Goal: Task Accomplishment & Management: Manage account settings

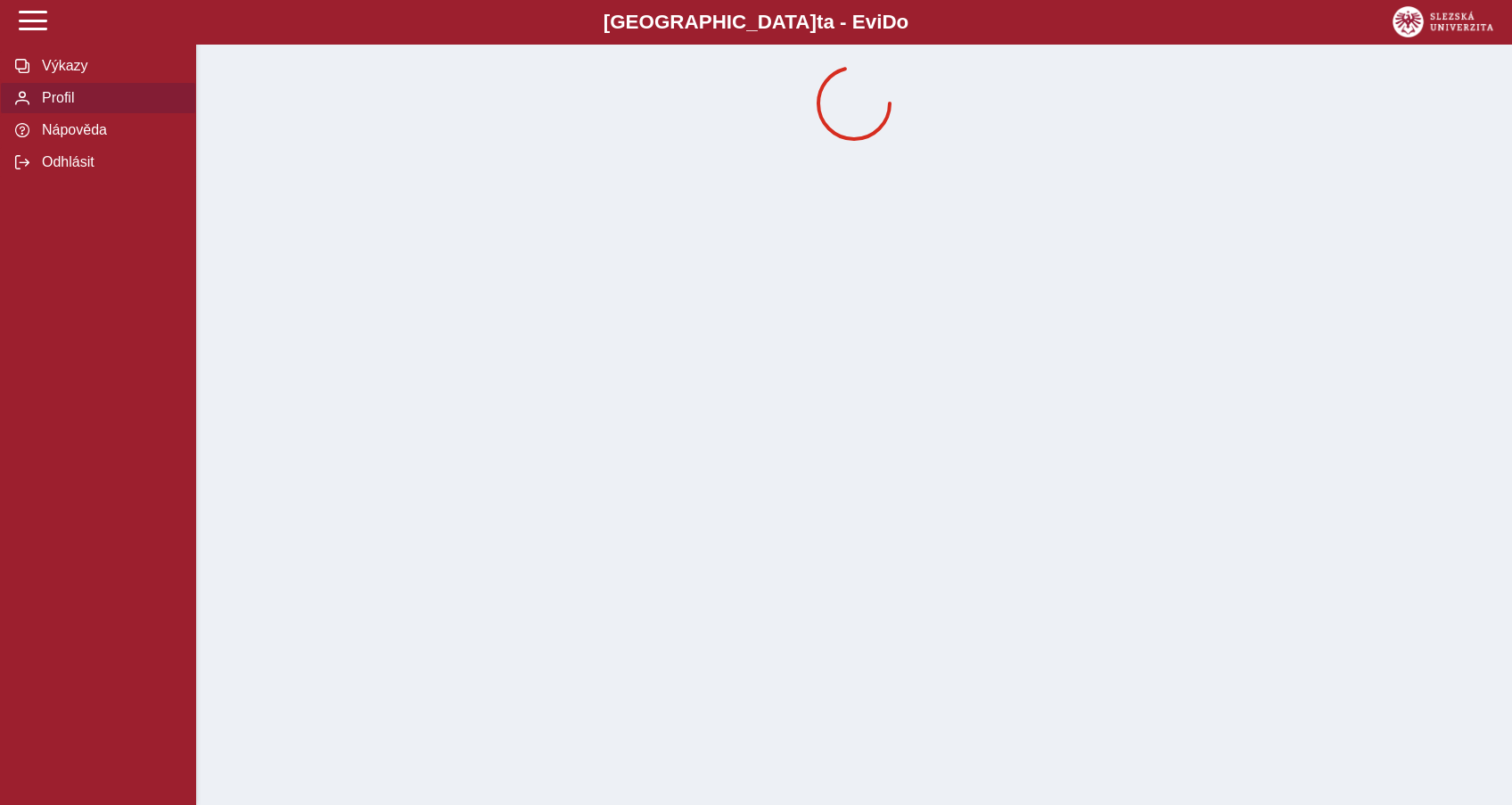
click at [105, 74] on span "Výkazy" at bounding box center [108, 66] width 144 height 16
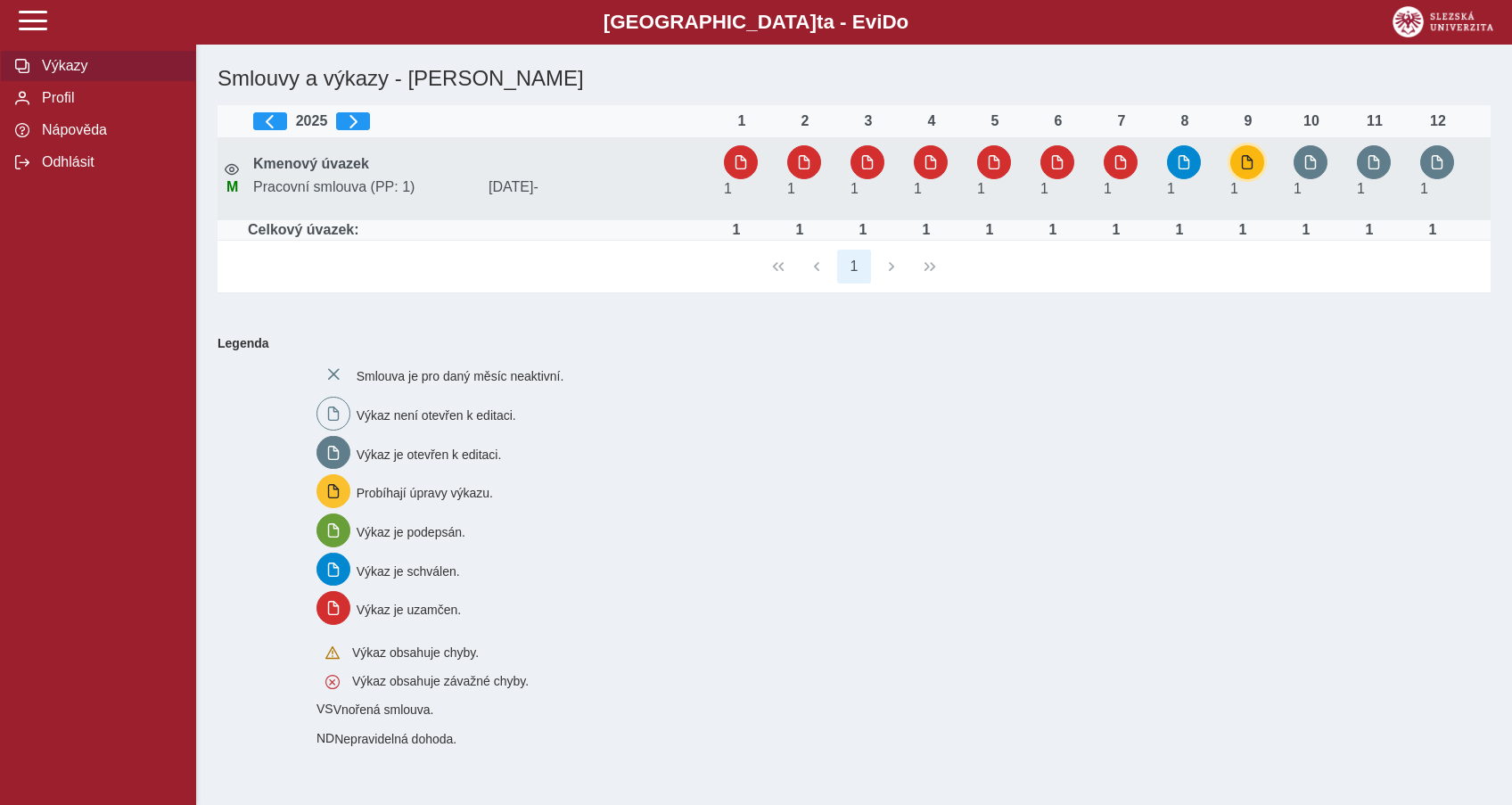
click at [1246, 154] on button "button" at bounding box center [1248, 163] width 34 height 34
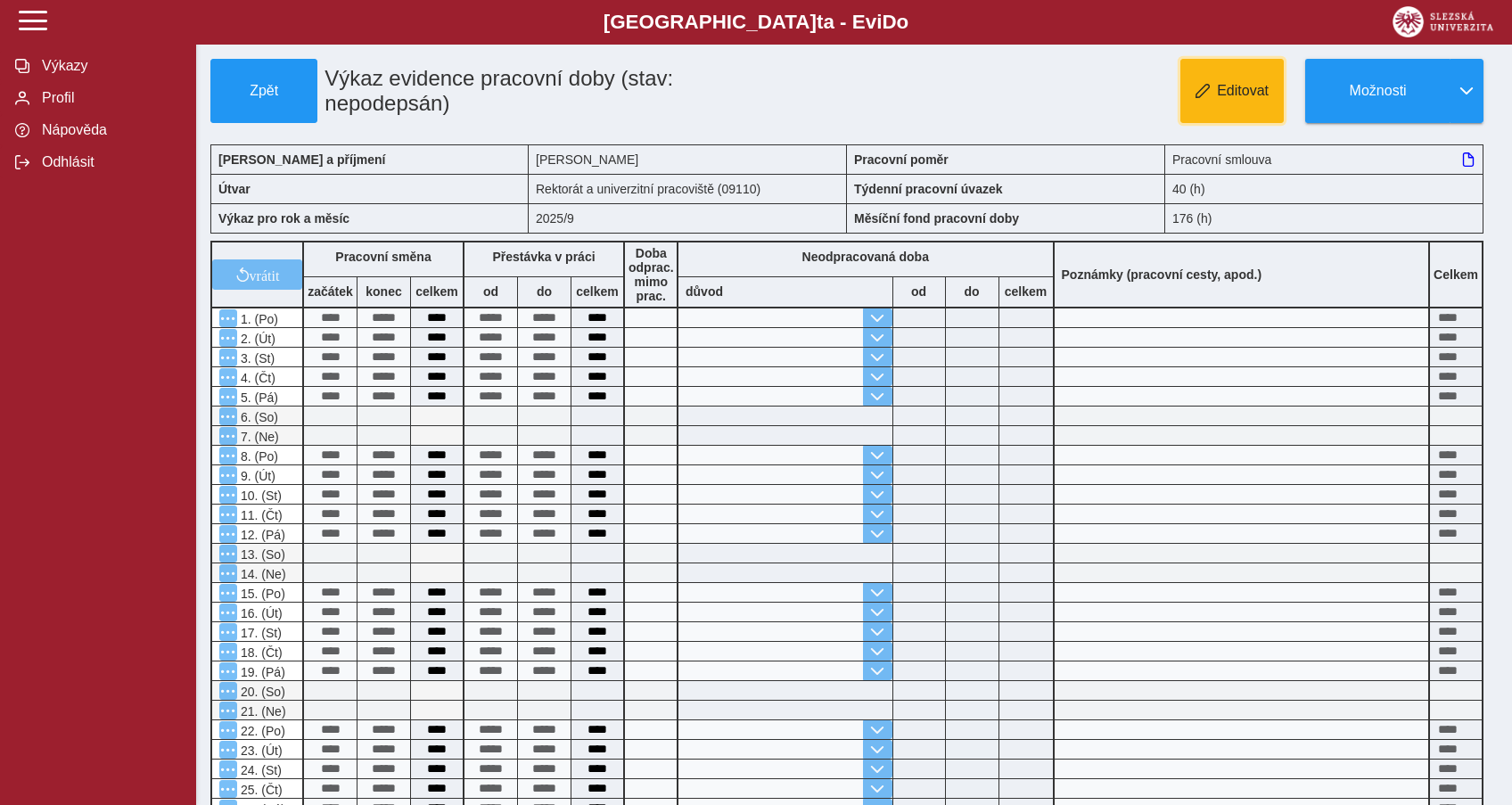
click at [1236, 103] on button "Editovat" at bounding box center [1232, 91] width 104 height 65
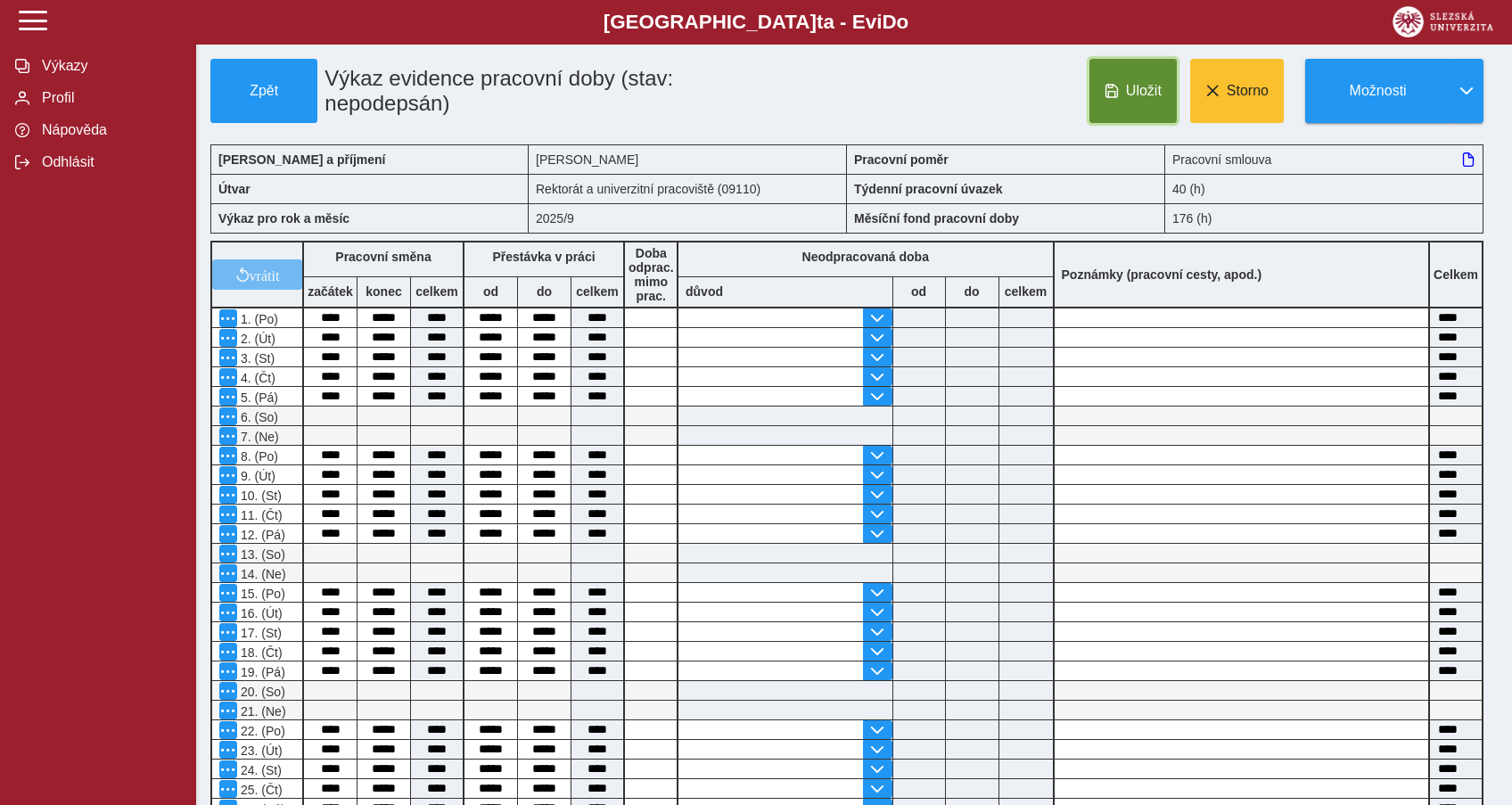
click at [1139, 98] on span "Uložit" at bounding box center [1144, 90] width 36 height 16
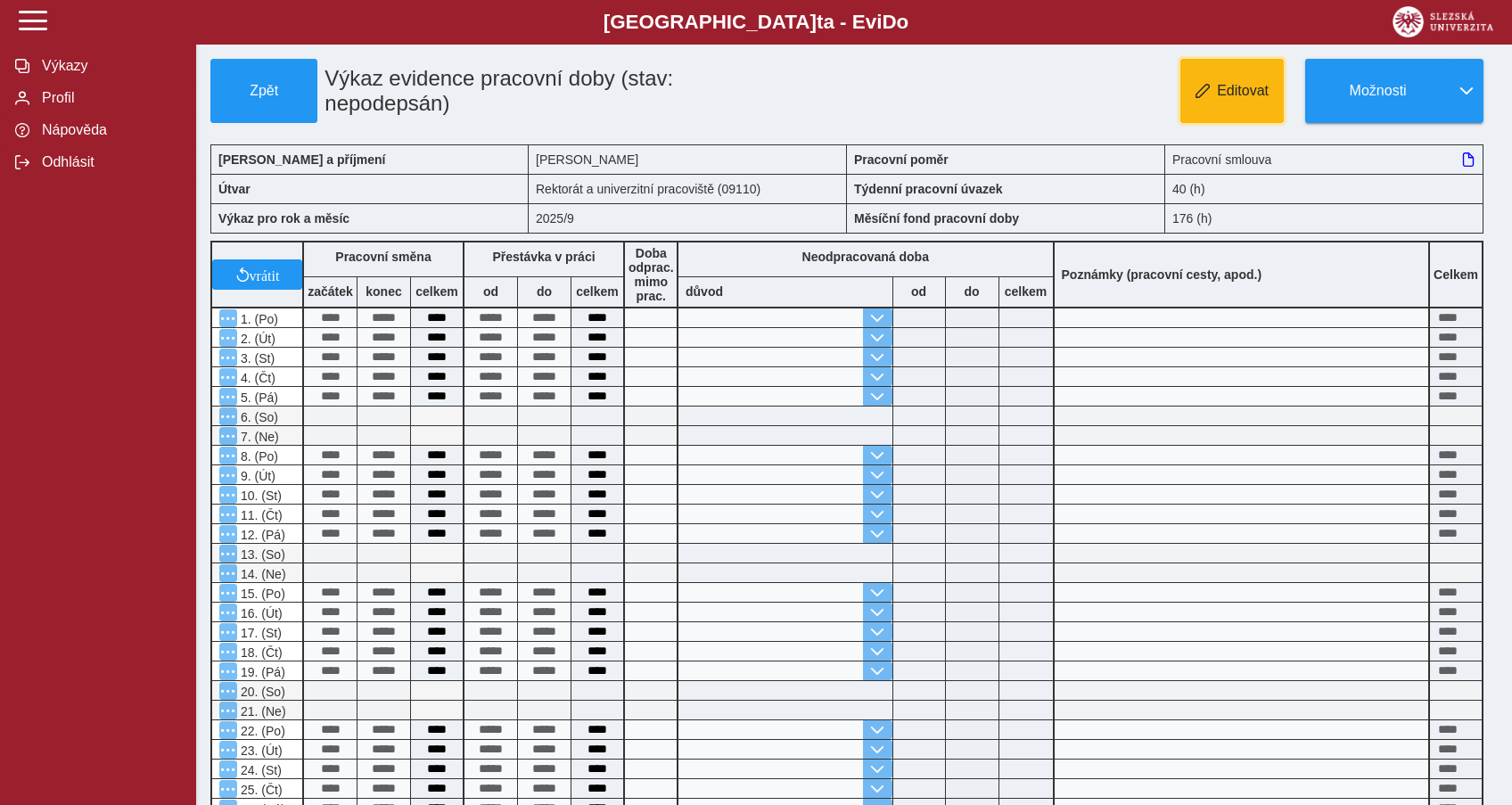
click at [1209, 112] on button "Editovat" at bounding box center [1232, 91] width 104 height 65
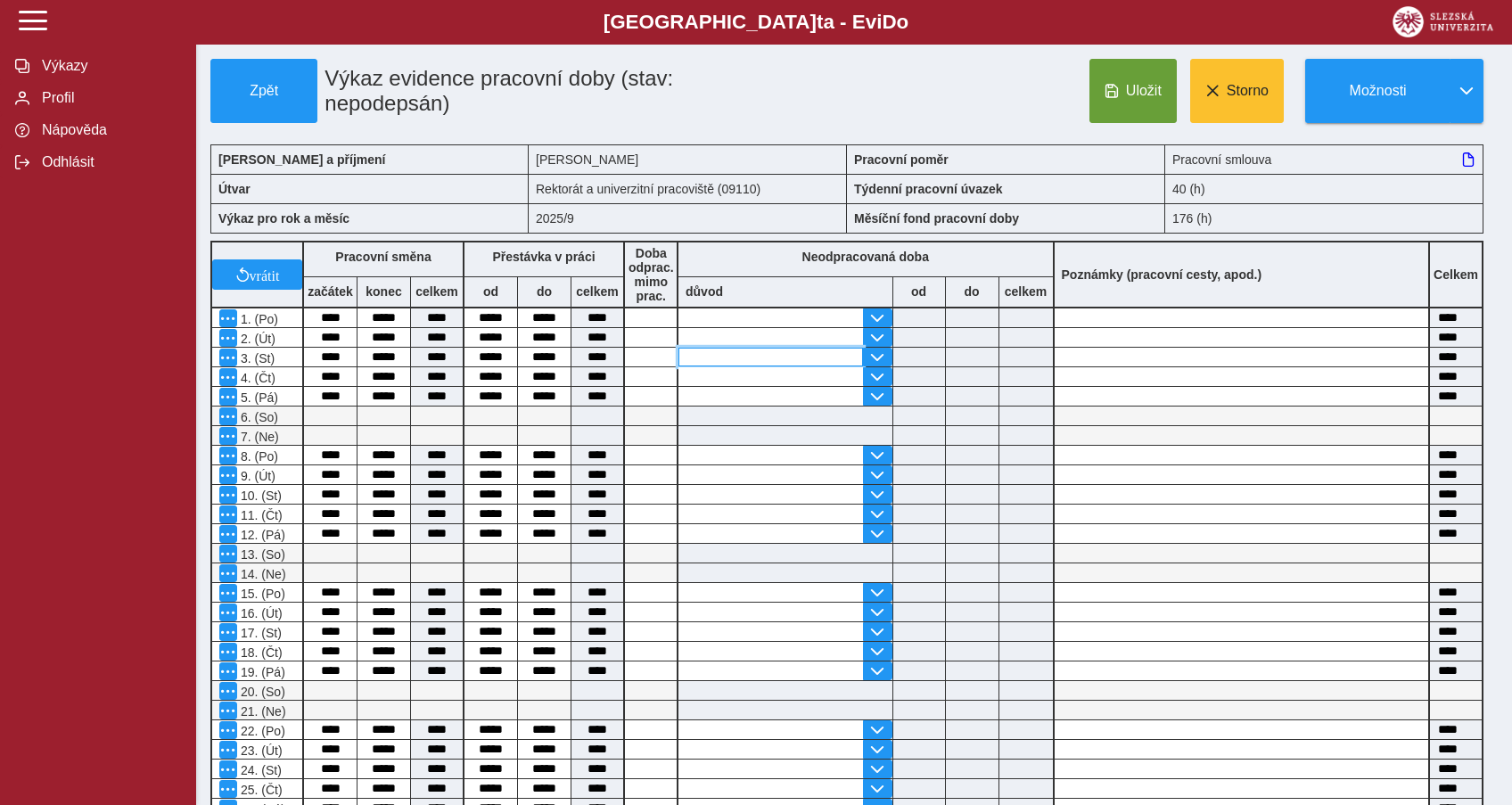
click at [752, 357] on input "text" at bounding box center [771, 357] width 184 height 19
drag, startPoint x: 328, startPoint y: 343, endPoint x: 343, endPoint y: 341, distance: 15.1
click at [343, 341] on input "****" at bounding box center [330, 337] width 52 height 19
type input "****"
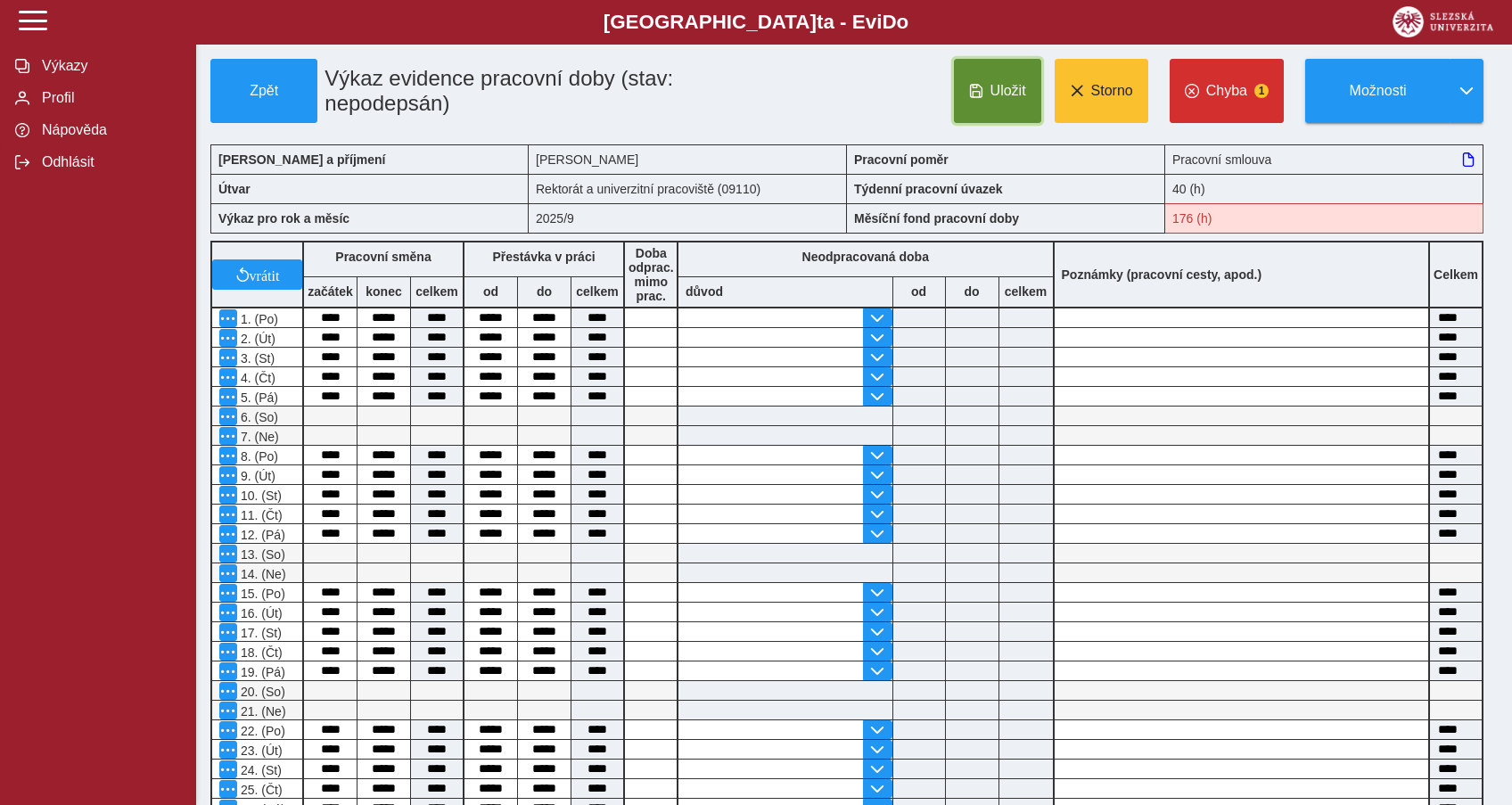
click at [994, 118] on button "Uložit" at bounding box center [998, 91] width 87 height 65
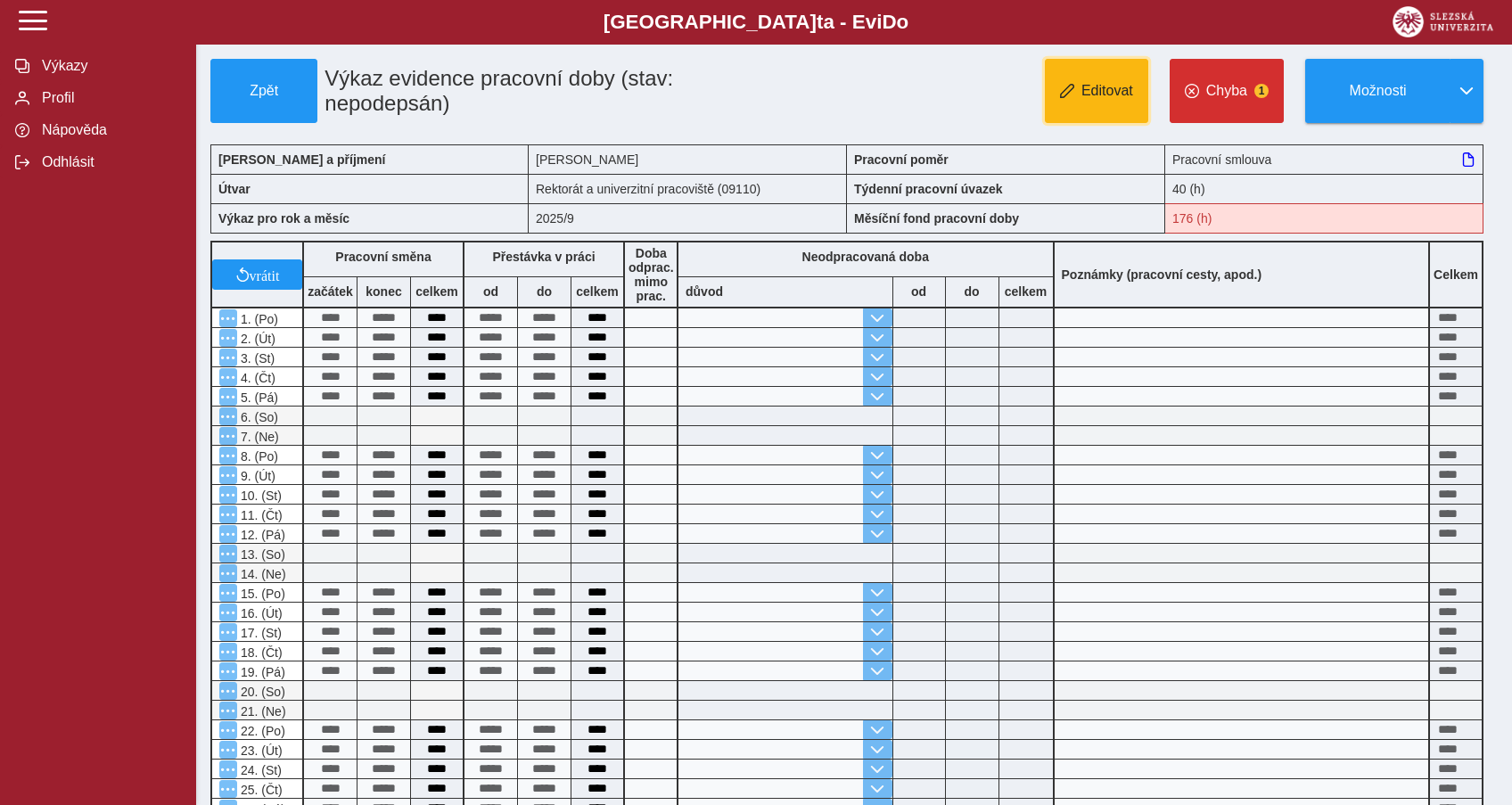
click at [1096, 107] on button "Editovat" at bounding box center [1096, 91] width 104 height 65
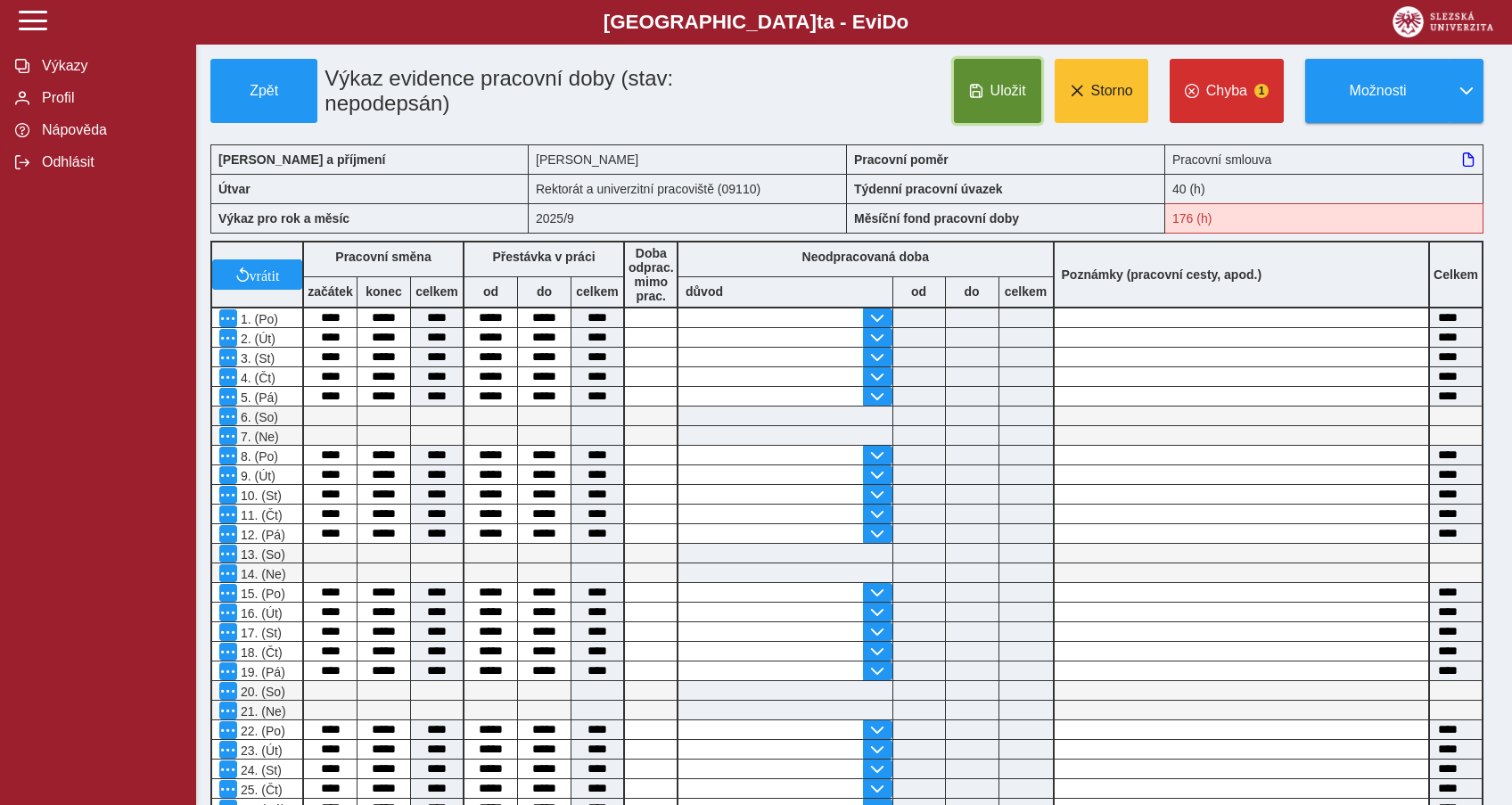
click at [1020, 101] on button "Uložit" at bounding box center [998, 91] width 87 height 65
